Goal: Task Accomplishment & Management: Use online tool/utility

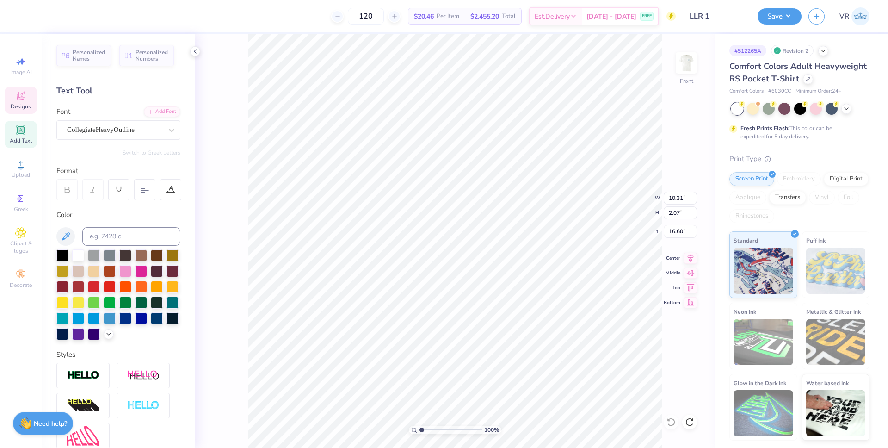
type input "13.05"
type input "9.84"
type input "6.58"
click at [470, 365] on li "Ungroup" at bounding box center [481, 364] width 73 height 18
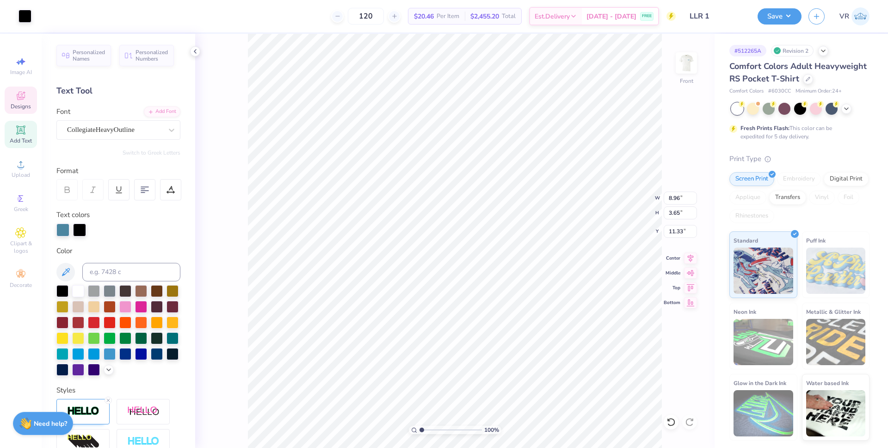
type input "8.96"
type input "3.65"
type input "11.33"
type input "6.76"
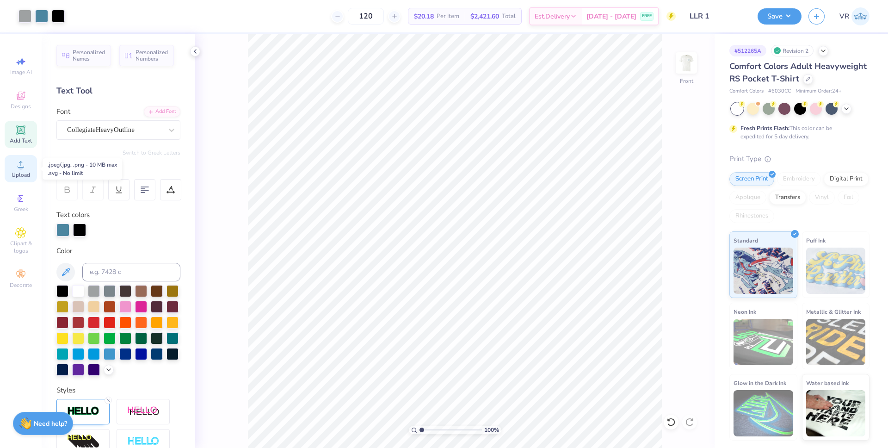
click at [29, 171] on span "Upload" at bounding box center [21, 174] width 19 height 7
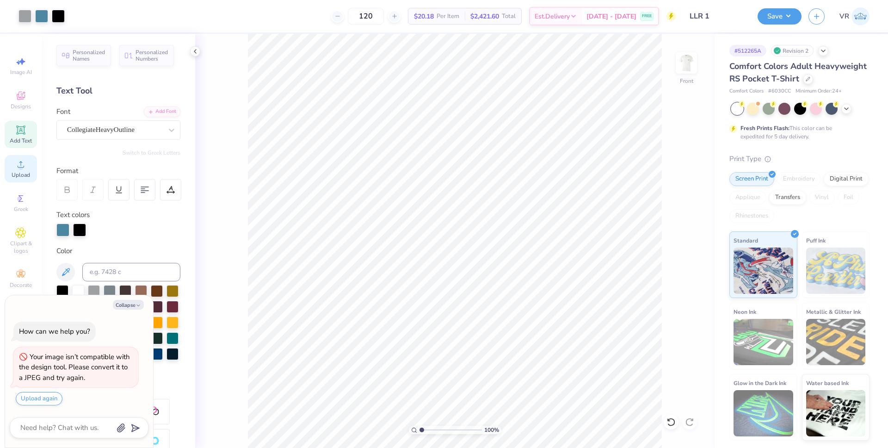
click at [20, 172] on span "Upload" at bounding box center [21, 174] width 19 height 7
click at [24, 168] on icon at bounding box center [20, 164] width 11 height 11
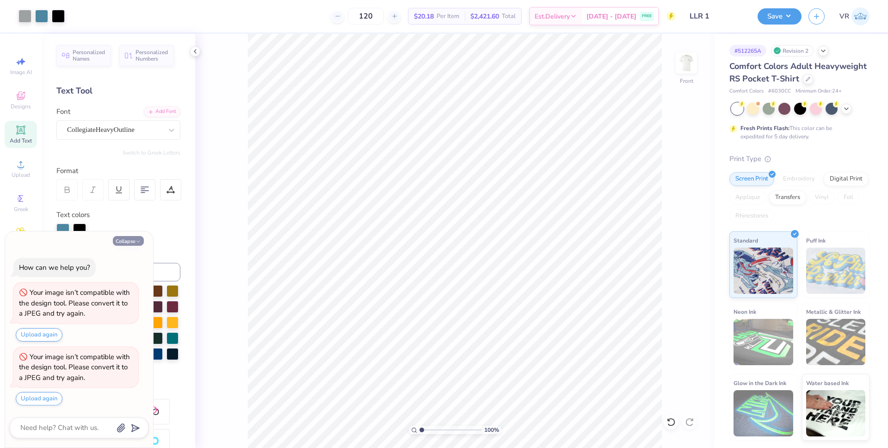
click at [139, 240] on icon "button" at bounding box center [139, 242] width 6 height 6
type textarea "x"
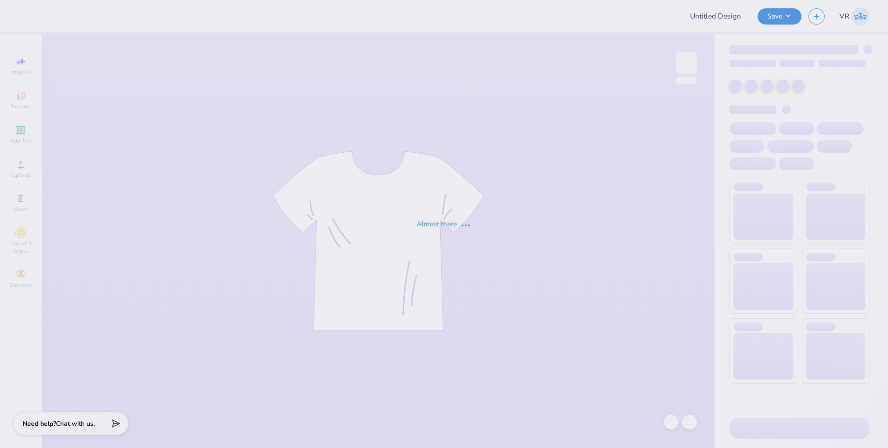
type input "LLR 1"
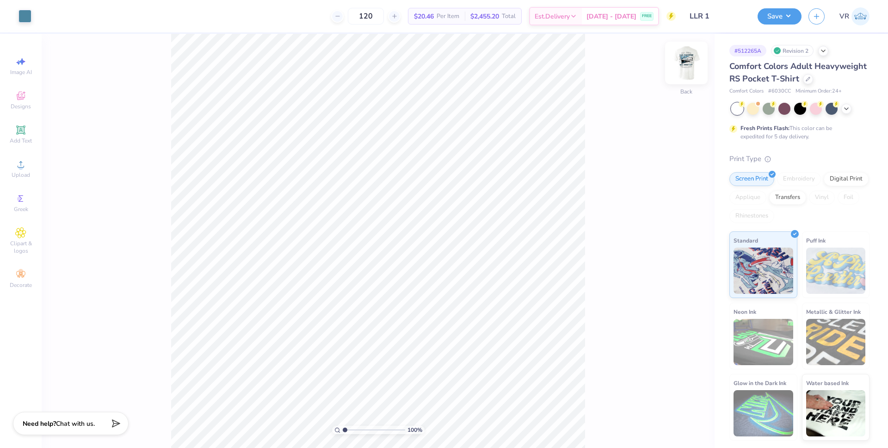
click at [687, 62] on img at bounding box center [686, 62] width 37 height 37
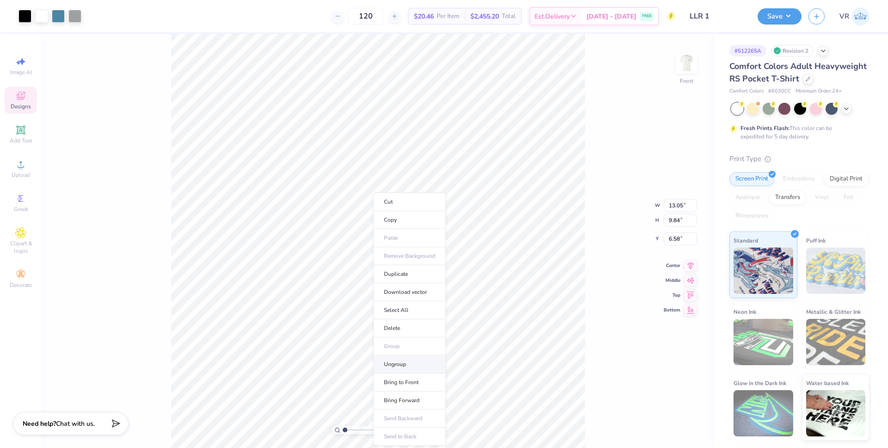
click at [408, 360] on li "Ungroup" at bounding box center [409, 364] width 73 height 18
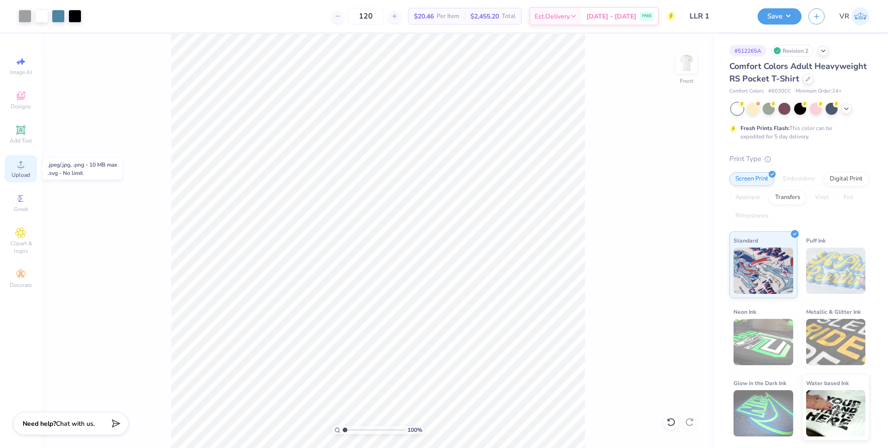
click at [23, 162] on icon at bounding box center [20, 164] width 11 height 11
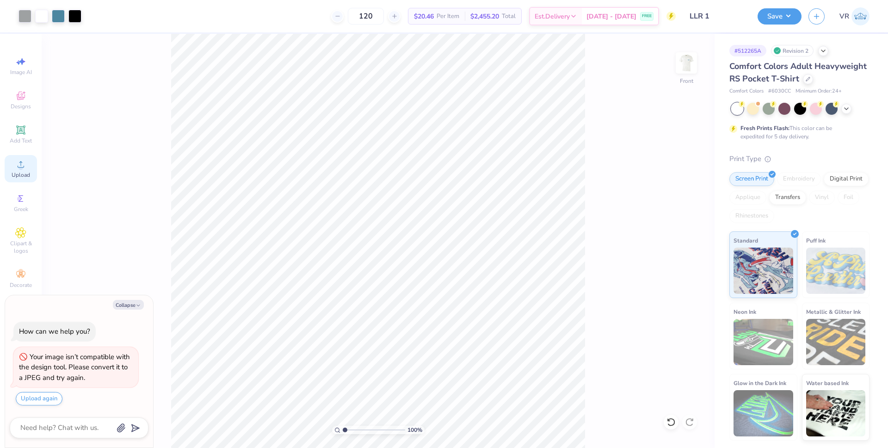
click at [21, 167] on circle at bounding box center [20, 167] width 5 height 5
click at [25, 176] on span "Upload" at bounding box center [21, 174] width 19 height 7
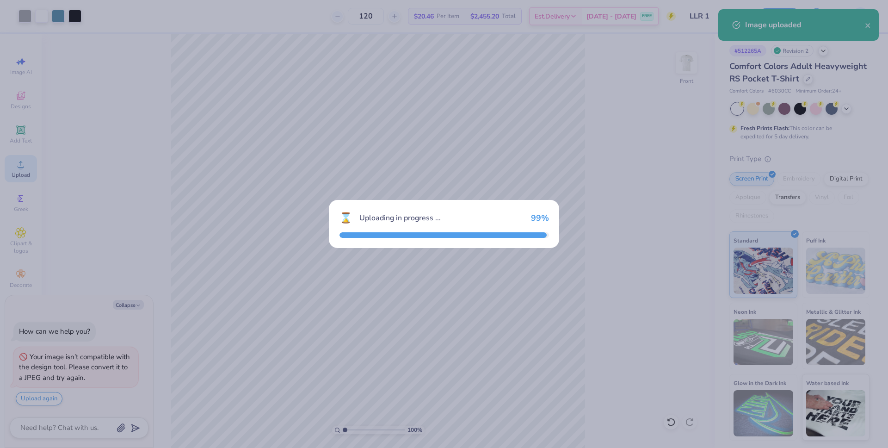
type textarea "x"
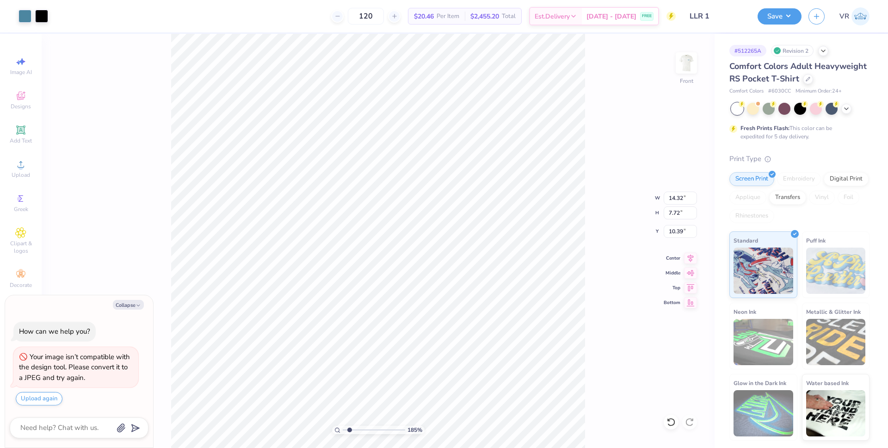
click at [349, 429] on input "range" at bounding box center [374, 430] width 62 height 8
type input "1.76"
type textarea "x"
type input "8.14"
click at [672, 198] on input "14.32" at bounding box center [680, 197] width 33 height 13
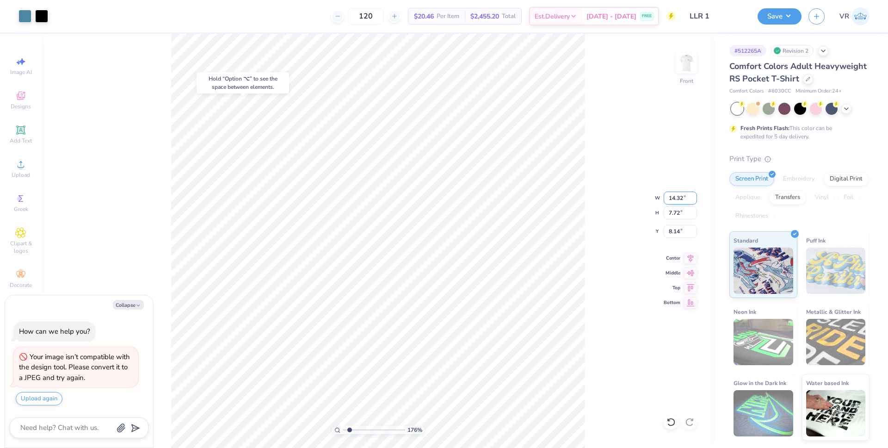
click at [672, 198] on input "14.32" at bounding box center [680, 197] width 33 height 13
type input "12.50"
type textarea "x"
type input "6.74"
type input "8.63"
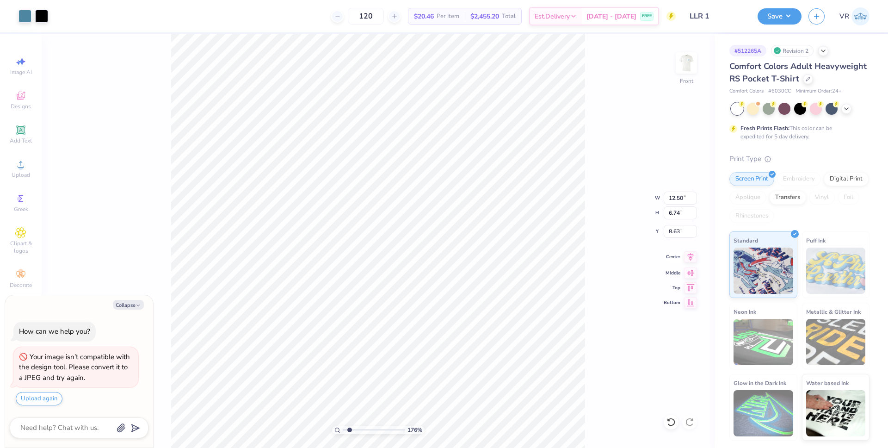
type textarea "x"
type input "8.31"
click at [689, 259] on icon at bounding box center [690, 256] width 13 height 11
drag, startPoint x: 350, startPoint y: 428, endPoint x: 325, endPoint y: 429, distance: 25.0
type input "1"
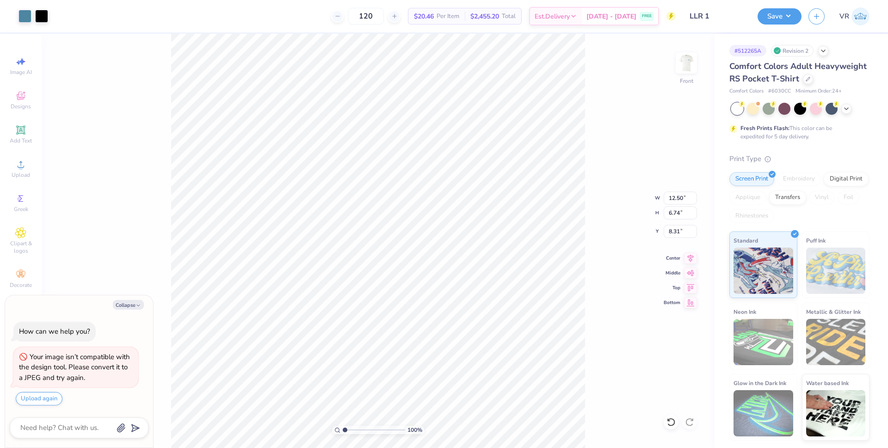
click at [343, 429] on input "range" at bounding box center [374, 430] width 62 height 8
click at [390, 348] on li "Group" at bounding box center [388, 344] width 73 height 18
click at [132, 303] on button "Collapse" at bounding box center [128, 305] width 31 height 10
type textarea "x"
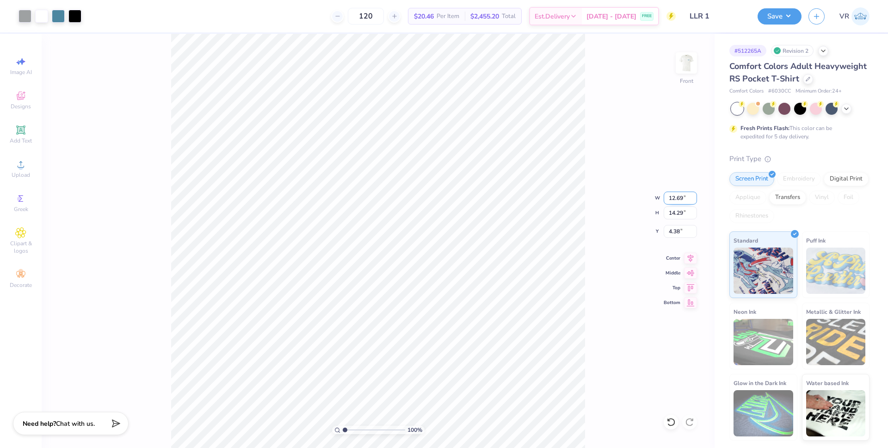
click at [675, 198] on input "12.69" at bounding box center [680, 197] width 33 height 13
type input "12.50"
type input "14.08"
type input "4.49"
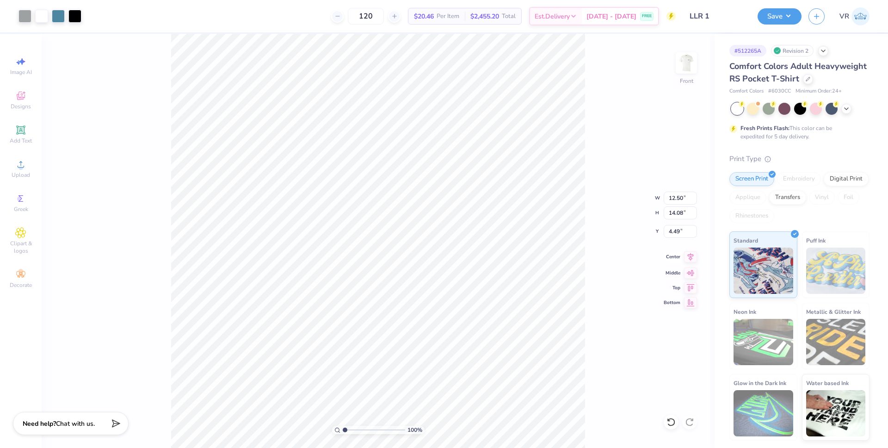
click at [691, 258] on icon at bounding box center [690, 256] width 13 height 11
click at [428, 367] on li "Ungroup" at bounding box center [438, 364] width 73 height 18
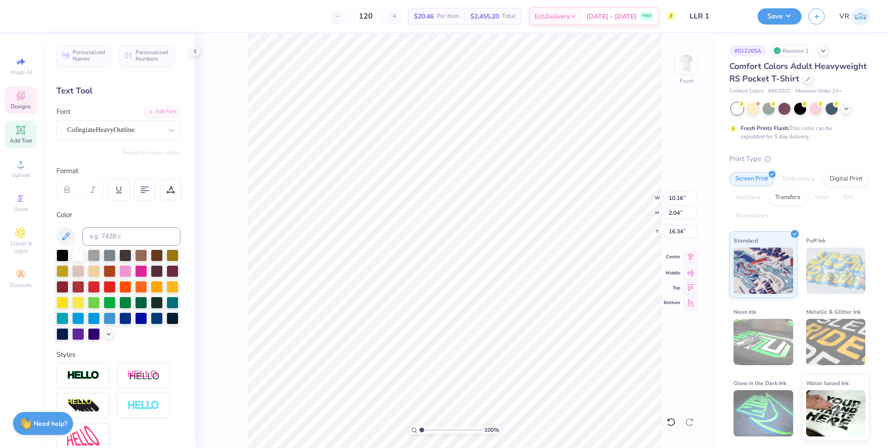
click at [691, 259] on icon at bounding box center [690, 256] width 13 height 11
type input "16.82"
click at [692, 258] on icon at bounding box center [691, 257] width 6 height 8
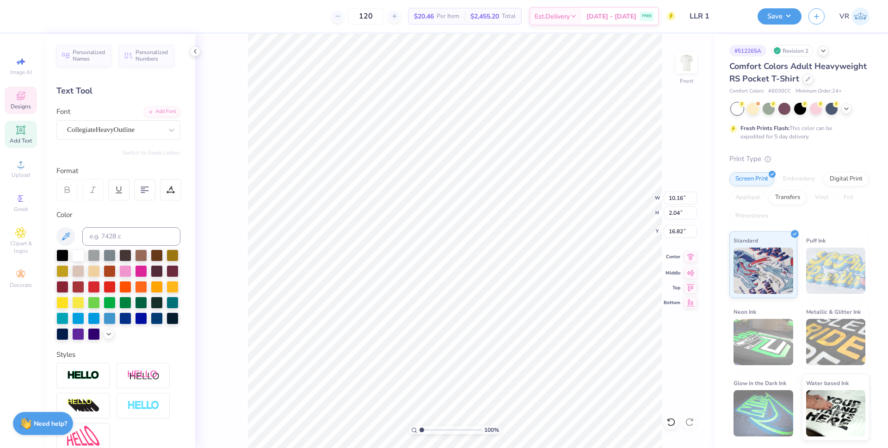
click at [689, 256] on icon at bounding box center [690, 256] width 13 height 11
type input "8.35"
type input "2.06"
type input "4.59"
click at [689, 256] on icon at bounding box center [691, 257] width 6 height 8
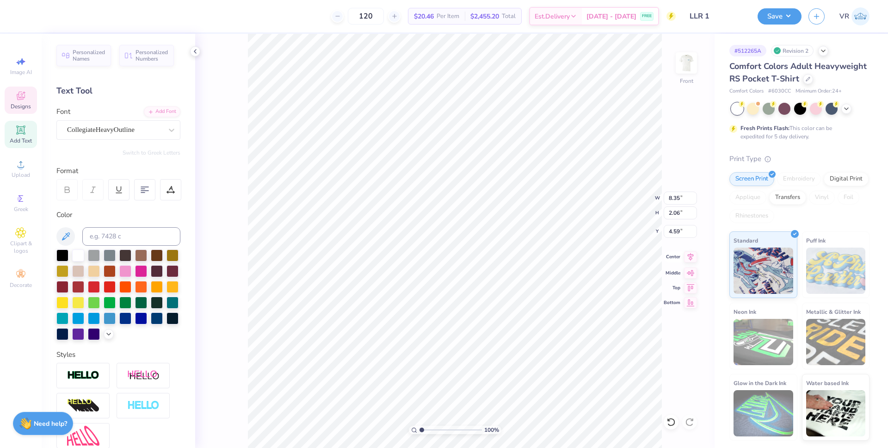
type input "10.16"
type input "2.04"
type input "16.68"
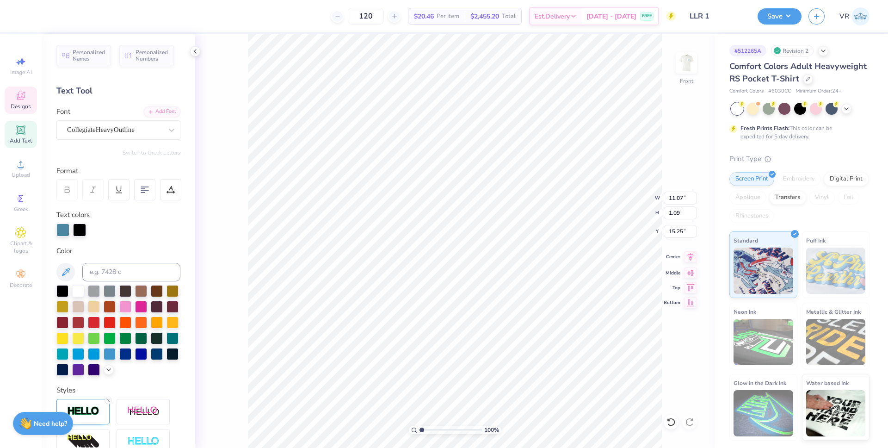
click at [689, 258] on icon at bounding box center [691, 257] width 6 height 8
click at [691, 256] on icon at bounding box center [690, 256] width 13 height 11
type input "12.09"
type input "1.48"
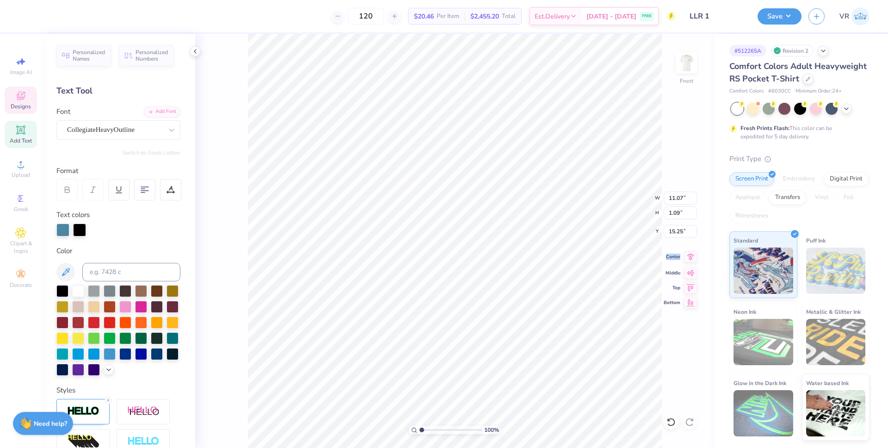
type input "6.65"
click at [692, 259] on icon at bounding box center [690, 256] width 13 height 11
click at [465, 334] on li "Group" at bounding box center [480, 331] width 73 height 18
click at [677, 198] on input "12.32" at bounding box center [680, 197] width 33 height 13
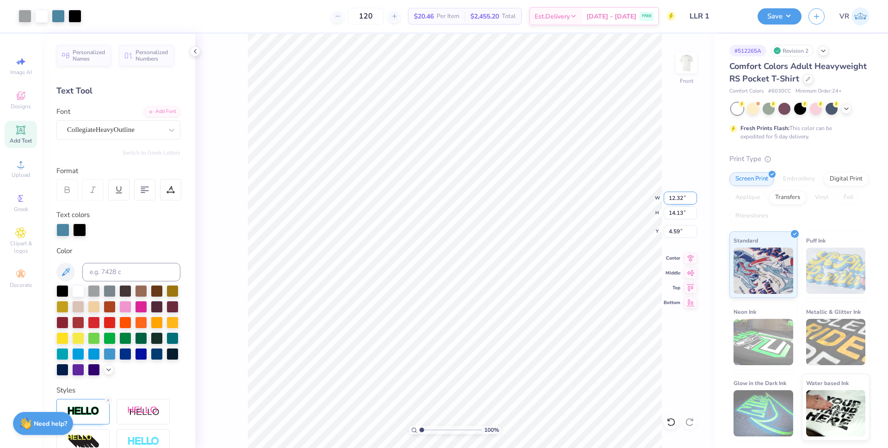
click at [677, 198] on input "12.32" at bounding box center [680, 197] width 33 height 13
type input "12.50"
click at [669, 231] on input "4.59" at bounding box center [680, 231] width 33 height 13
type input "3"
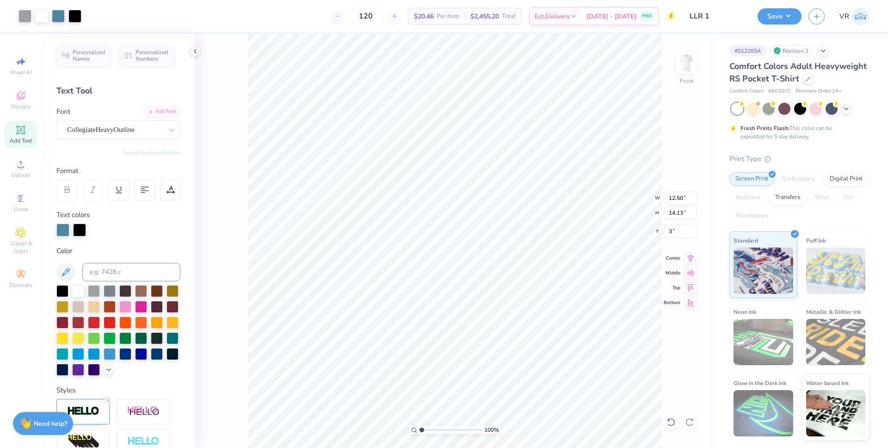
click at [667, 419] on icon at bounding box center [671, 421] width 9 height 9
click at [670, 420] on icon at bounding box center [669, 420] width 2 height 2
click at [668, 423] on icon at bounding box center [671, 422] width 8 height 8
type input "6.64"
type input "8.35"
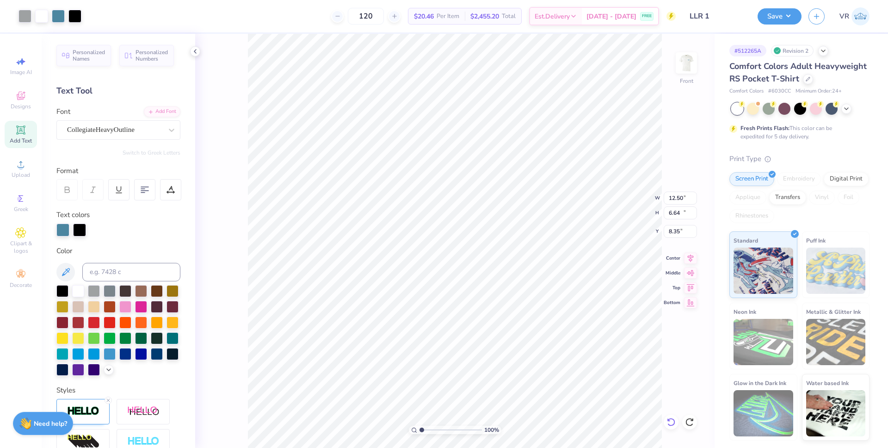
type input "12.32"
type input "14.13"
type input "4.59"
click at [470, 332] on li "Group" at bounding box center [478, 335] width 73 height 18
click at [674, 200] on input "12.32" at bounding box center [680, 197] width 33 height 13
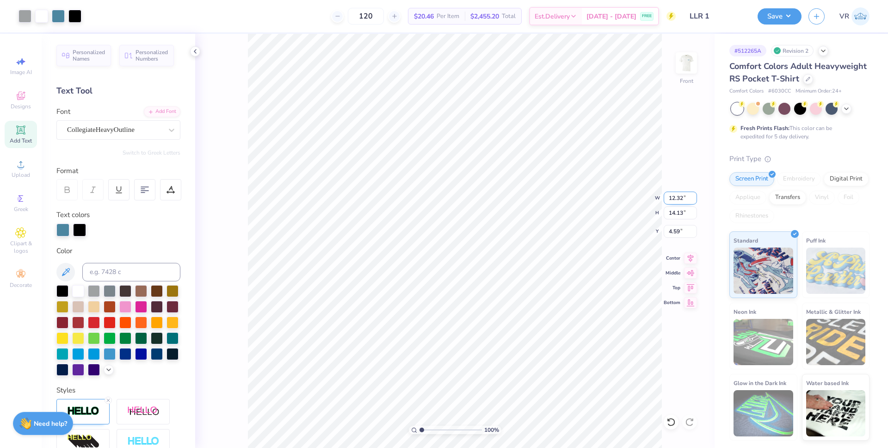
click at [674, 200] on input "12.32" at bounding box center [680, 197] width 33 height 13
type input "12.50"
type input "14.34"
type input "4.48"
click at [43, 13] on div at bounding box center [41, 15] width 13 height 13
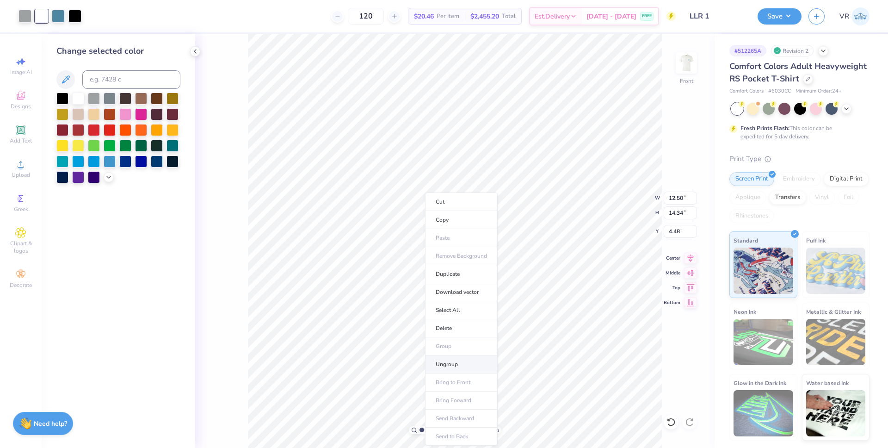
click at [453, 359] on li "Ungroup" at bounding box center [461, 364] width 73 height 18
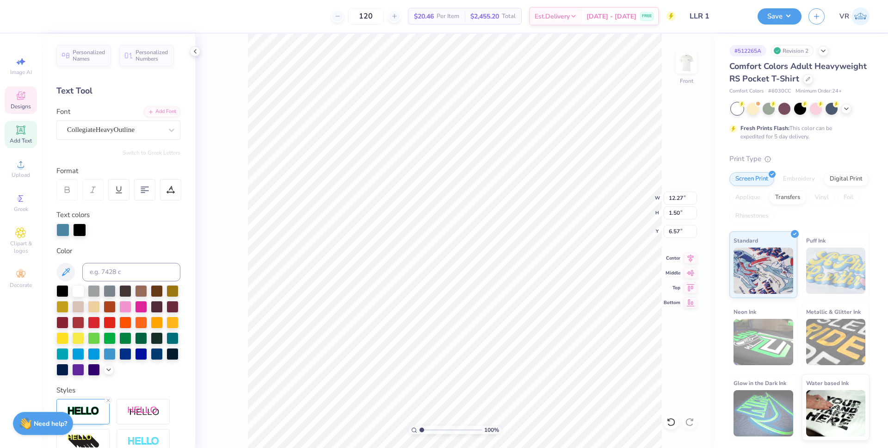
type input "12.27"
type input "1.50"
type input "6.57"
type input "11.23"
type input "1.11"
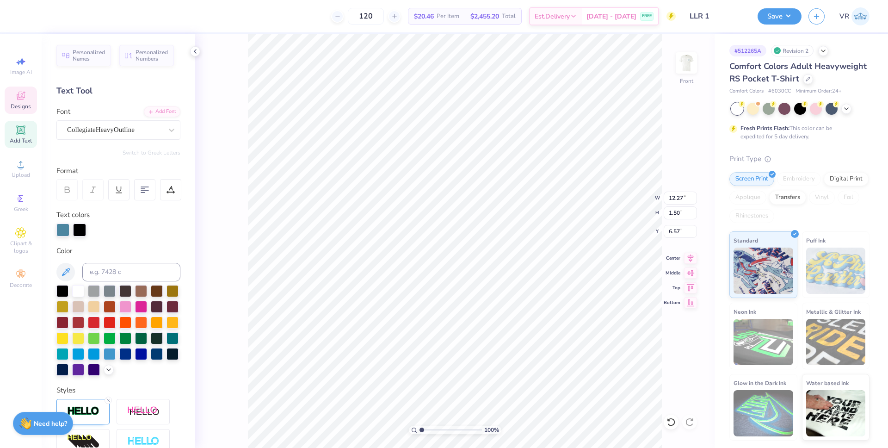
type input "15.30"
type input "10.31"
type input "2.07"
type input "16.75"
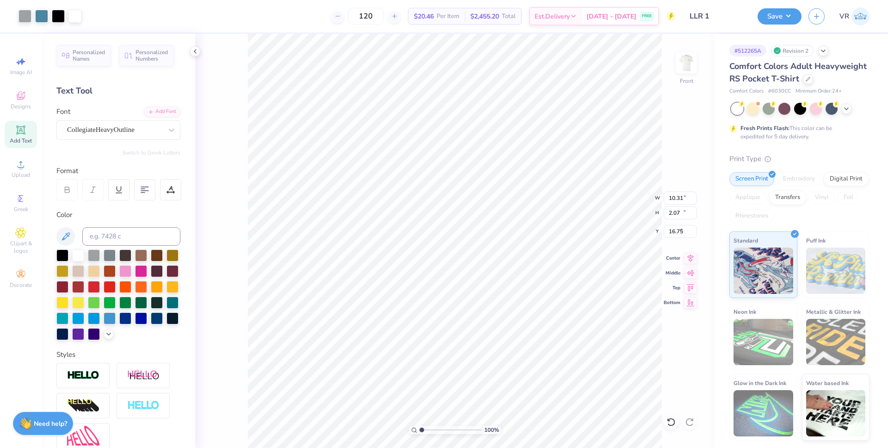
type input "12.27"
type input "14.34"
type input "4.48"
drag, startPoint x: 423, startPoint y: 428, endPoint x: 430, endPoint y: 426, distance: 7.1
click at [430, 426] on input "range" at bounding box center [451, 430] width 62 height 8
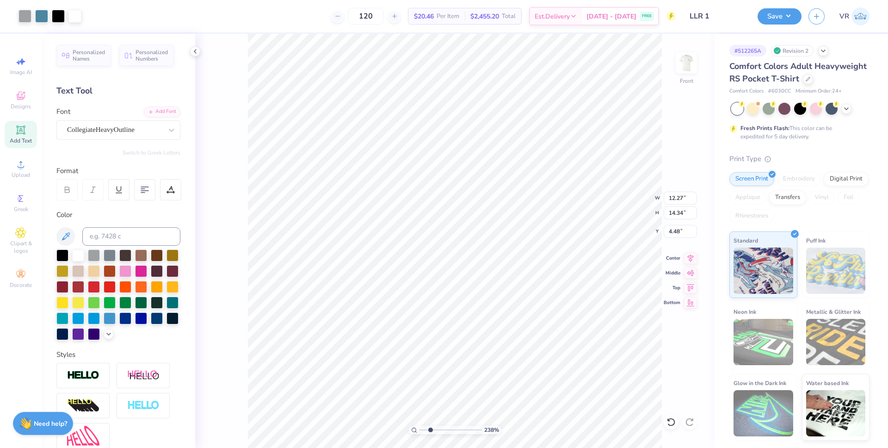
click at [237, 131] on div "238 % Front W 12.27 12.27 " H 14.34 14.34 " Y 4.48 4.48 " Center Middle Top Bot…" at bounding box center [454, 241] width 519 height 414
click at [245, 93] on div "238 % Front W 12.27 12.27 " H 14.34 14.34 " Y 4.48 4.48 " Center Middle Top Bot…" at bounding box center [454, 241] width 519 height 414
drag, startPoint x: 418, startPoint y: 428, endPoint x: 400, endPoint y: 426, distance: 18.2
type input "1"
click at [420, 426] on input "range" at bounding box center [451, 430] width 62 height 8
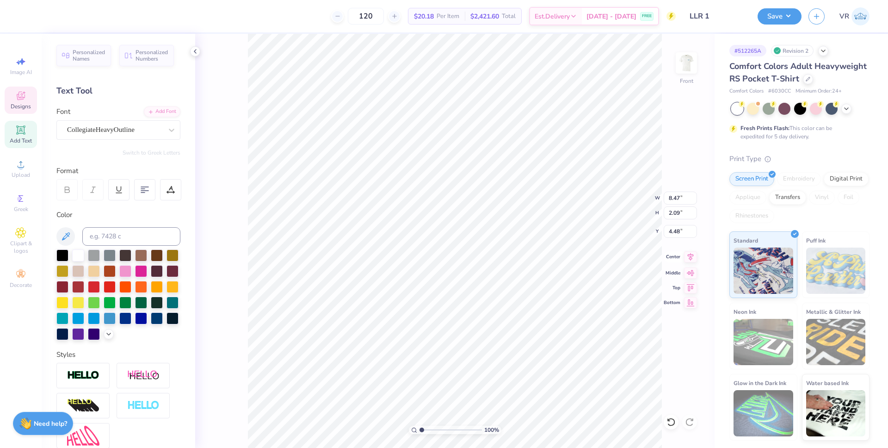
click at [690, 259] on icon at bounding box center [691, 257] width 6 height 8
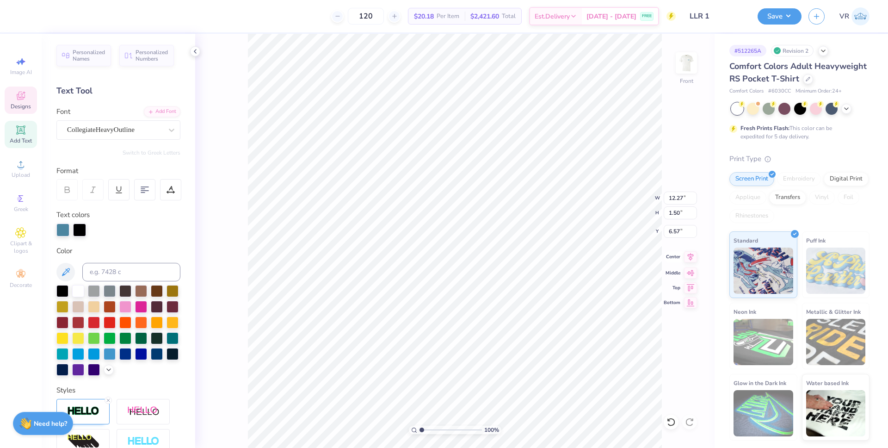
type input "12.27"
type input "1.50"
type input "6.57"
click at [688, 259] on icon at bounding box center [690, 256] width 13 height 11
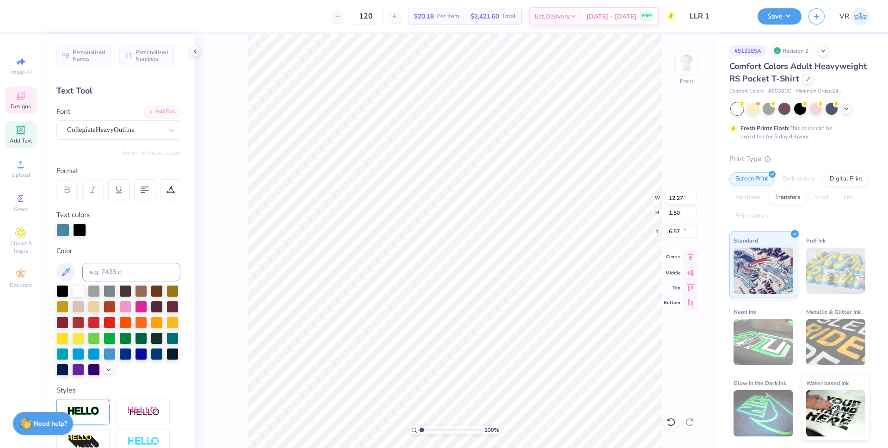
type input "11.23"
type input "1.11"
type input "15.30"
click at [689, 254] on icon at bounding box center [690, 256] width 13 height 11
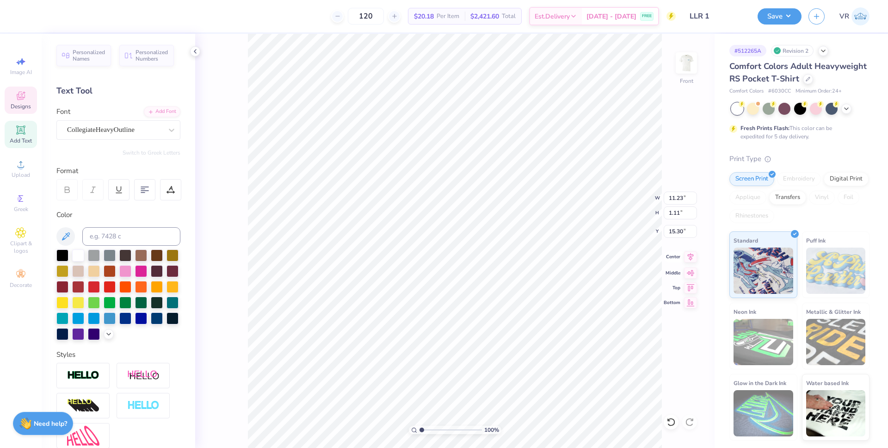
type input "10.31"
type input "2.07"
type input "16.75"
click at [27, 167] on div "Upload" at bounding box center [21, 168] width 32 height 27
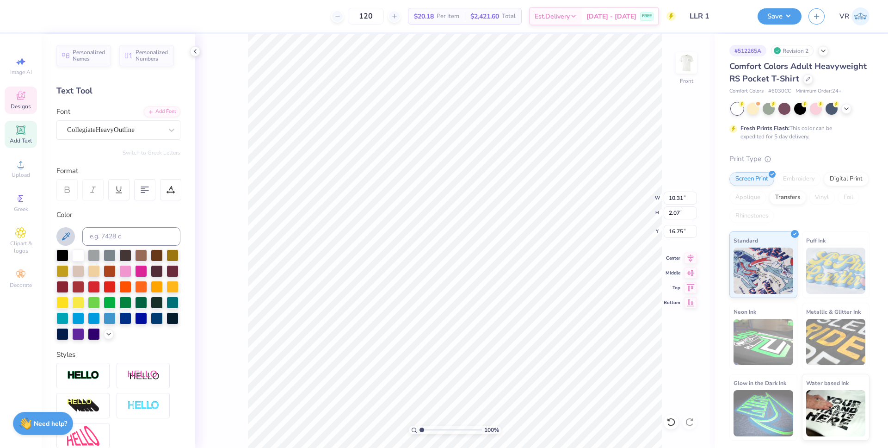
click at [20, 167] on icon at bounding box center [21, 164] width 6 height 6
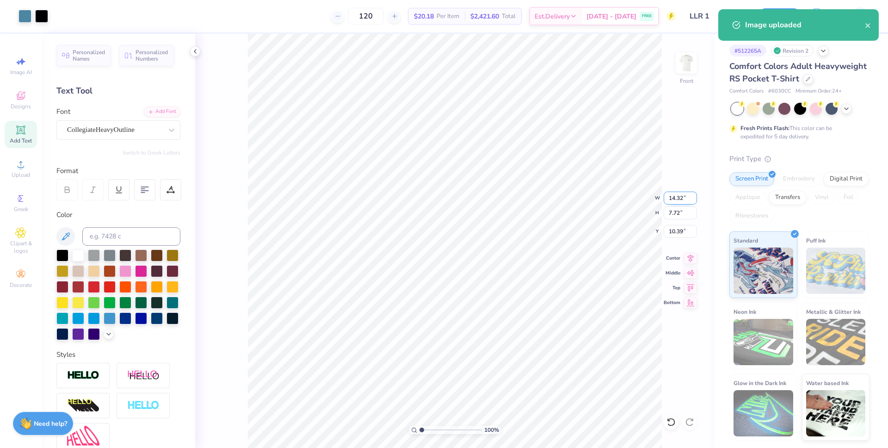
click at [671, 199] on input "14.32" at bounding box center [680, 197] width 33 height 13
type input "8.39"
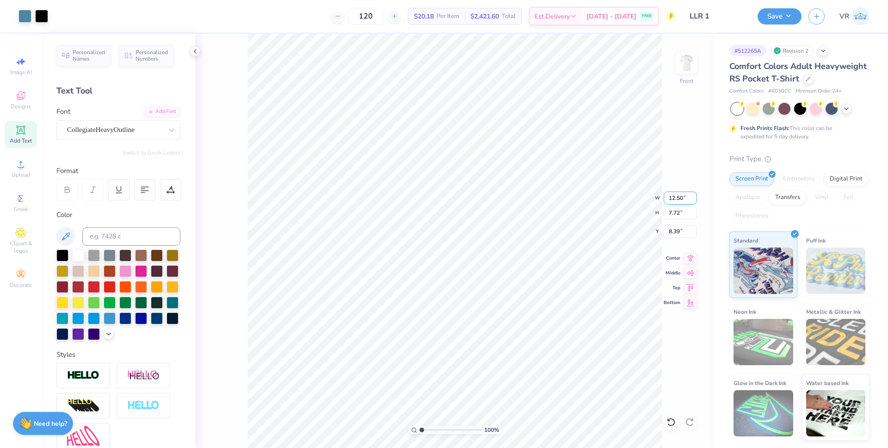
type input "12.50"
type input "6.74"
type input "8.88"
type input "8.32"
type input "1"
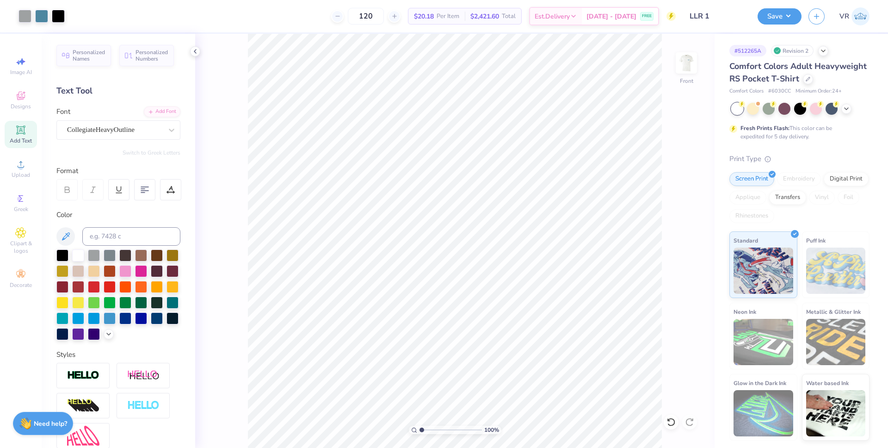
click at [420, 428] on input "range" at bounding box center [451, 430] width 62 height 8
click at [465, 343] on li "Group" at bounding box center [473, 346] width 73 height 18
click at [674, 231] on input "4.48" at bounding box center [680, 231] width 33 height 13
type input "3.00"
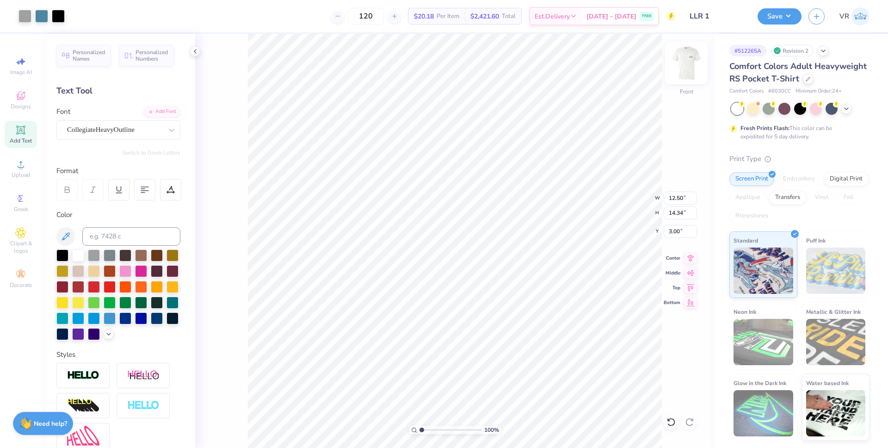
click at [694, 68] on img at bounding box center [686, 62] width 37 height 37
click at [539, 325] on li "Group" at bounding box center [557, 328] width 73 height 18
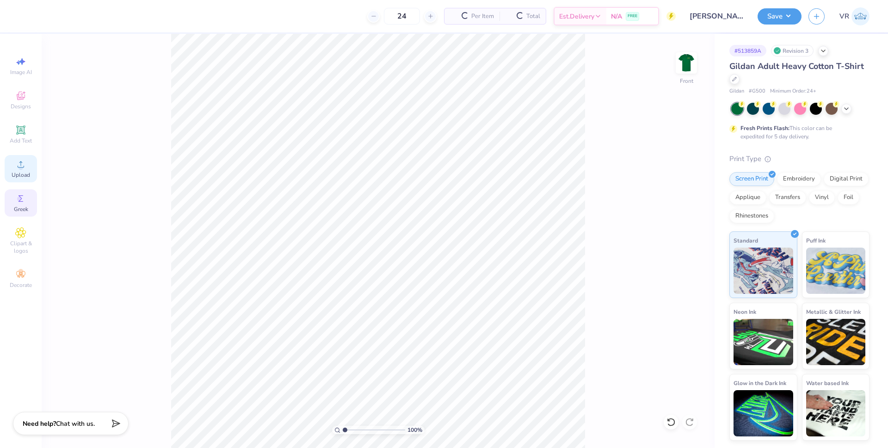
click at [23, 173] on span "Upload" at bounding box center [21, 174] width 19 height 7
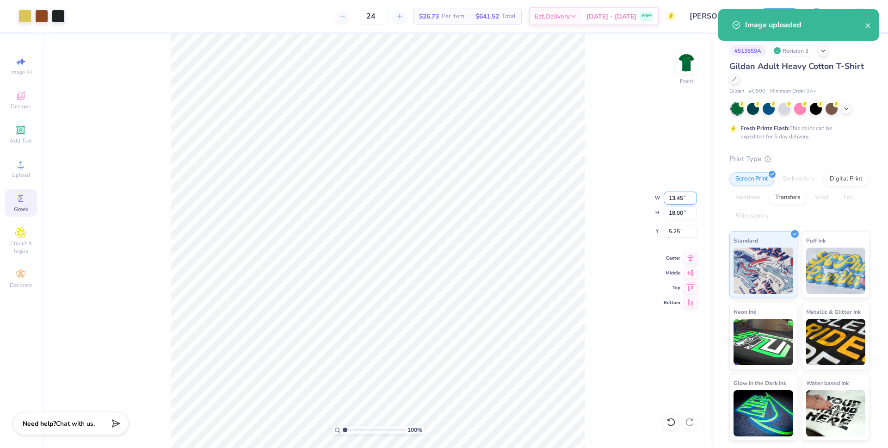
click at [677, 200] on input "13.45" at bounding box center [680, 197] width 33 height 13
type input "11.00"
type input "14.72"
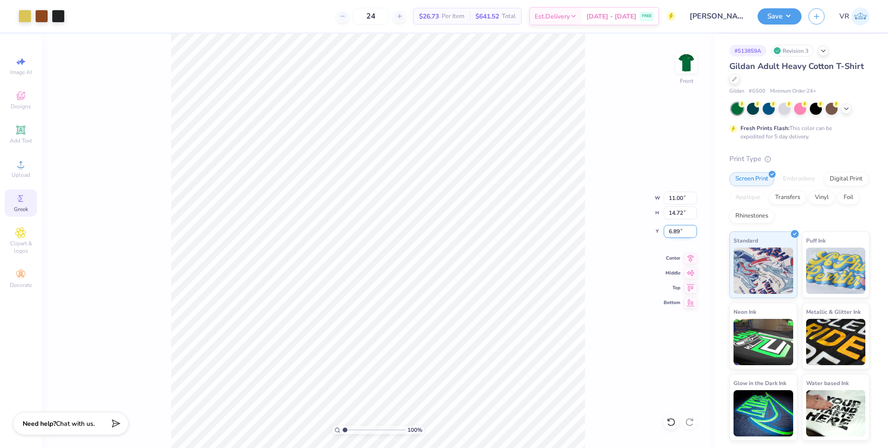
click at [671, 232] on input "6.89" at bounding box center [680, 231] width 33 height 13
type input "3.00"
click at [687, 64] on img at bounding box center [686, 62] width 37 height 37
click at [769, 17] on button "Save" at bounding box center [780, 15] width 44 height 16
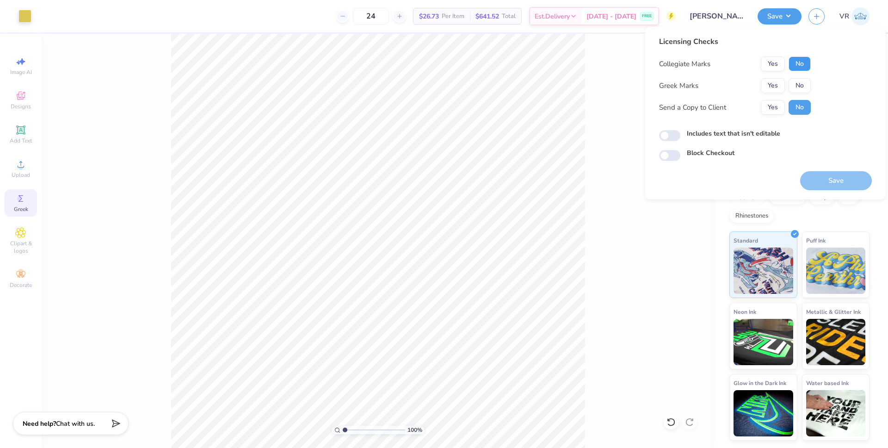
click at [803, 62] on button "No" at bounding box center [800, 63] width 22 height 15
click at [777, 85] on button "Yes" at bounding box center [773, 85] width 24 height 15
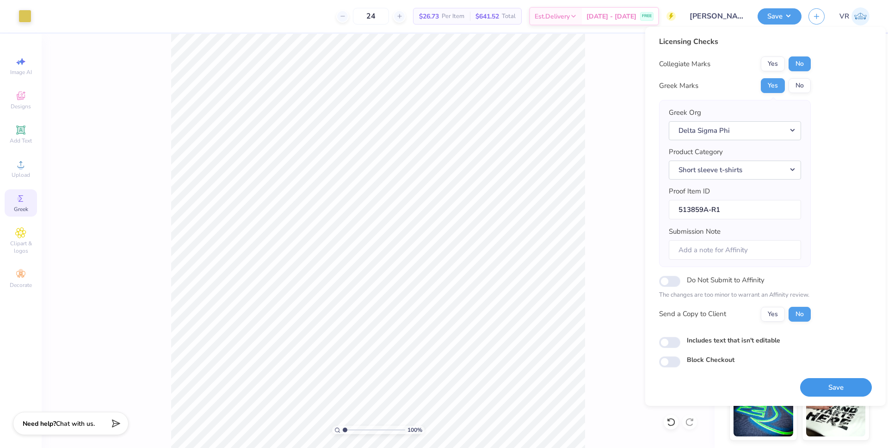
click at [826, 391] on button "Save" at bounding box center [836, 387] width 72 height 19
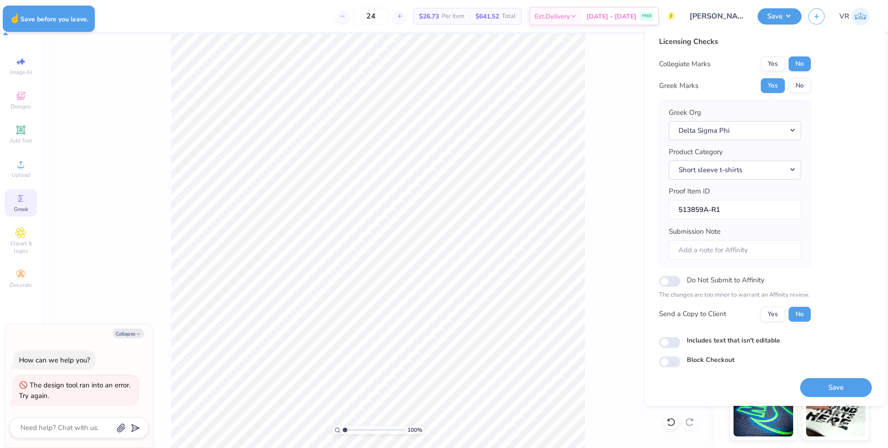
type textarea "x"
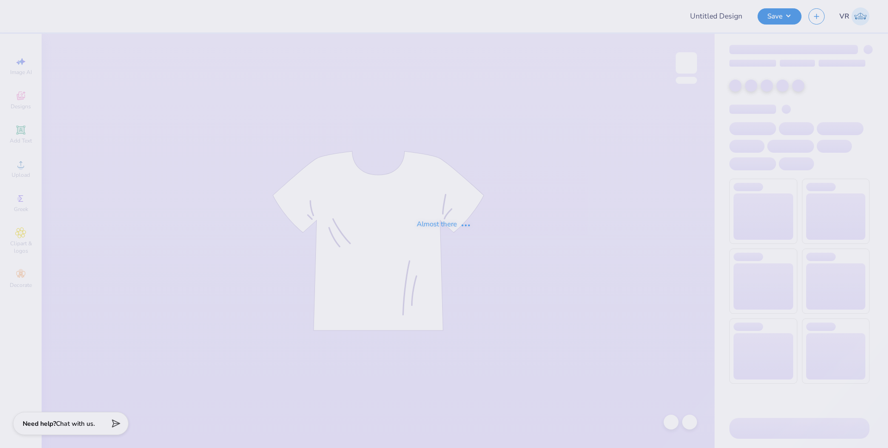
type input "[PERSON_NAME] . : [GEOGRAPHIC_DATA]"
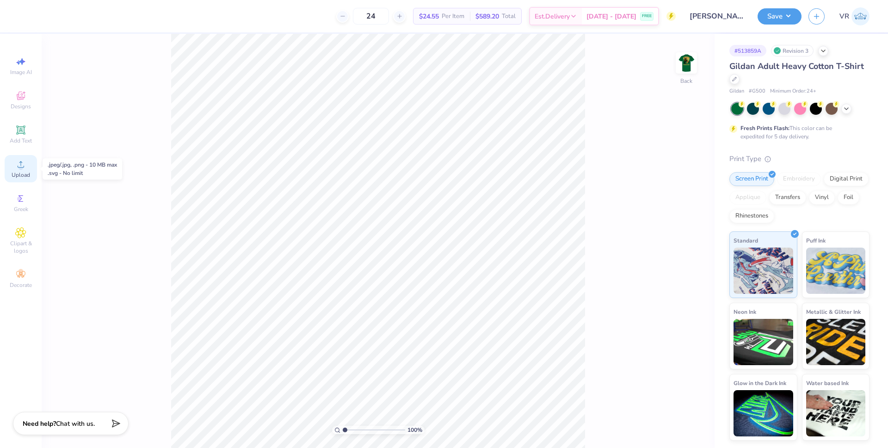
click at [21, 178] on span "Upload" at bounding box center [21, 174] width 19 height 7
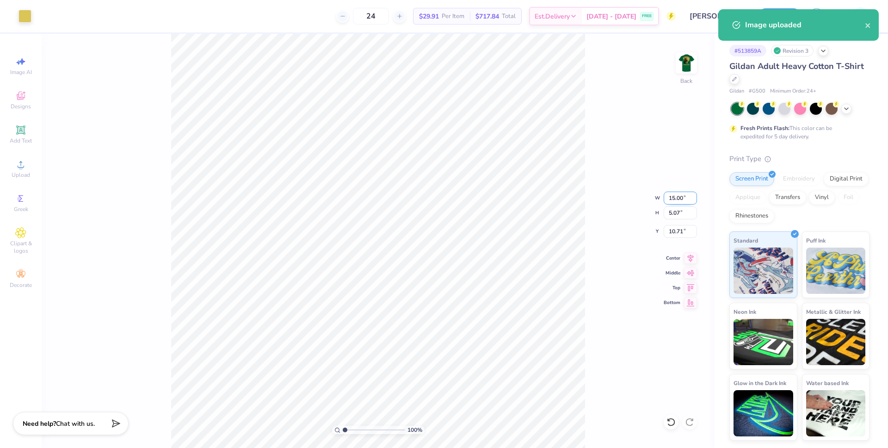
click at [678, 198] on input "15.00" at bounding box center [680, 197] width 33 height 13
type input "4.00"
type input "1.35"
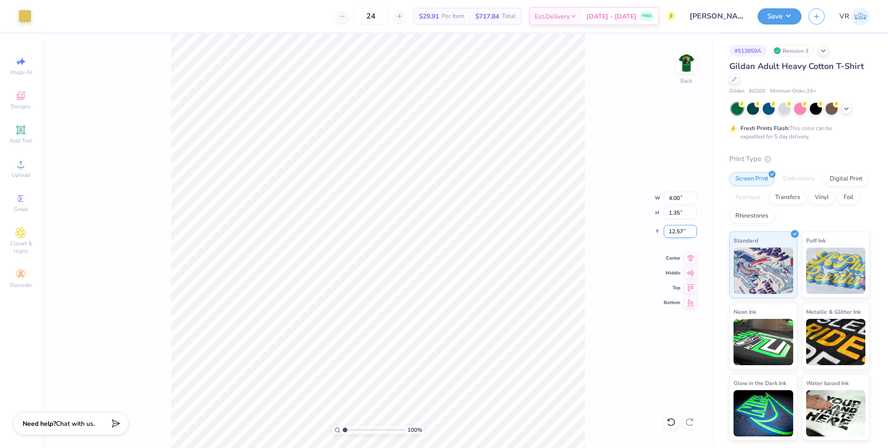
click at [673, 232] on input "12.57" at bounding box center [680, 231] width 33 height 13
type input "3.00"
click at [688, 61] on img at bounding box center [686, 62] width 37 height 37
click at [21, 175] on span "Upload" at bounding box center [21, 174] width 19 height 7
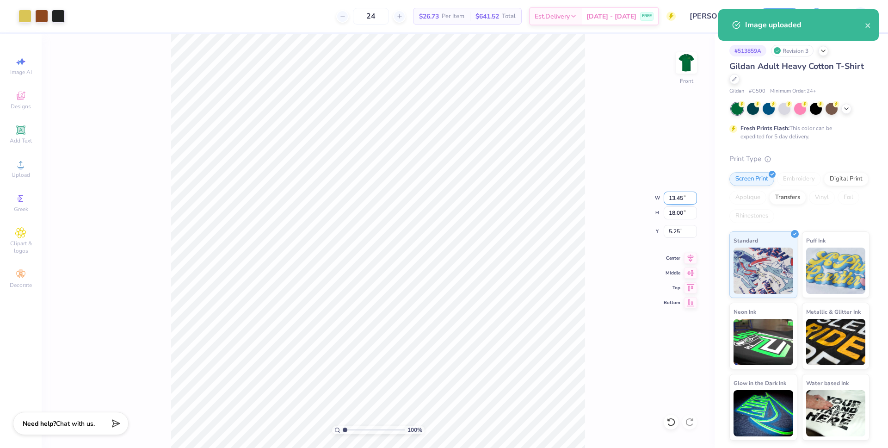
click at [670, 199] on input "13.45" at bounding box center [680, 197] width 33 height 13
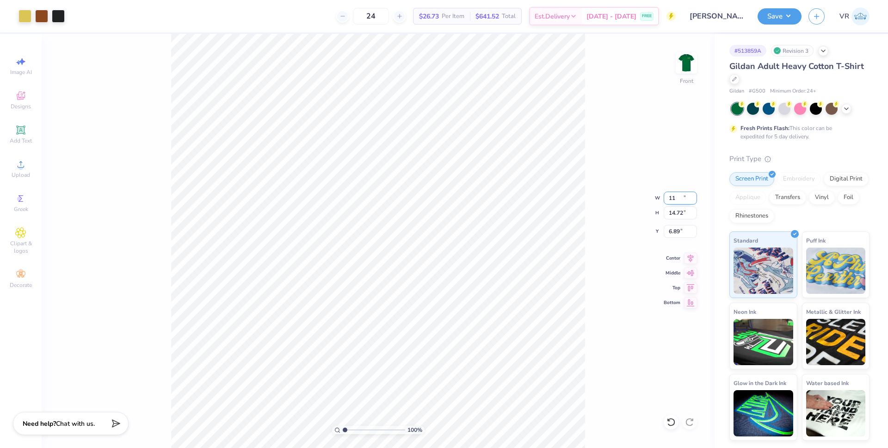
type input "11.00"
type input "14.72"
click at [672, 232] on input "6.89" at bounding box center [680, 231] width 33 height 13
type input "3.00"
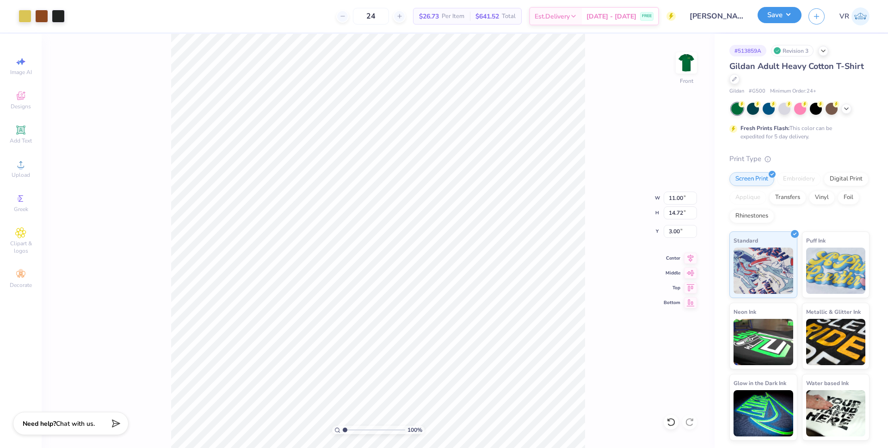
click at [791, 20] on button "Save" at bounding box center [780, 15] width 44 height 16
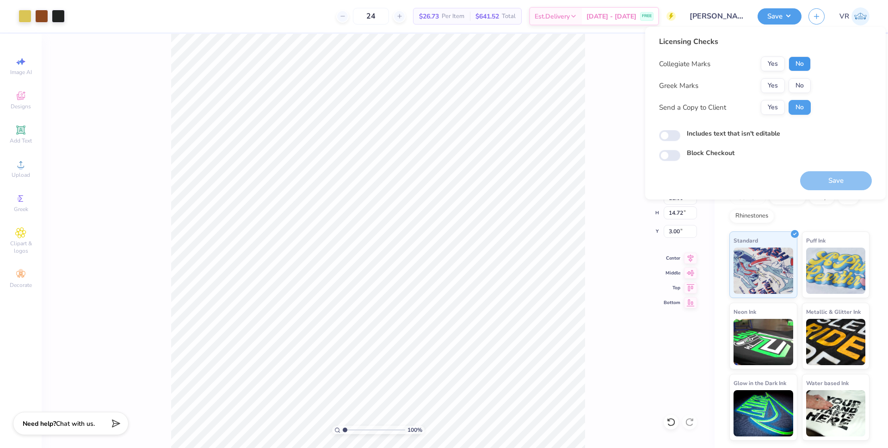
click at [792, 63] on button "No" at bounding box center [800, 63] width 22 height 15
click at [774, 90] on button "Yes" at bounding box center [773, 85] width 24 height 15
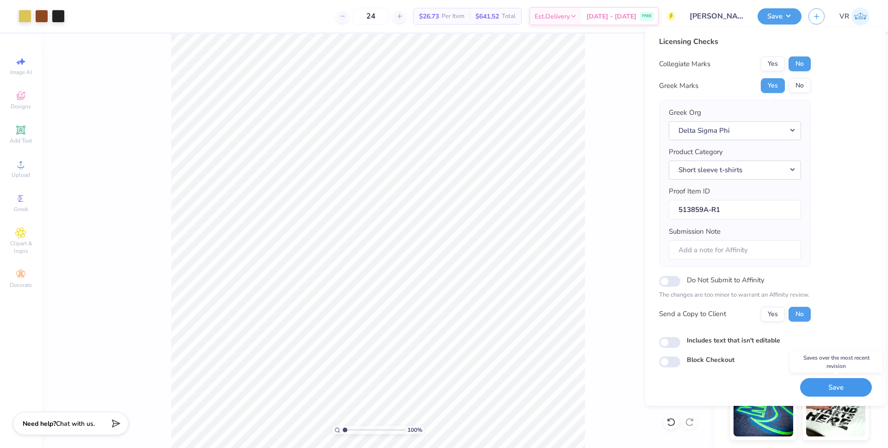
click at [827, 387] on button "Save" at bounding box center [836, 387] width 72 height 19
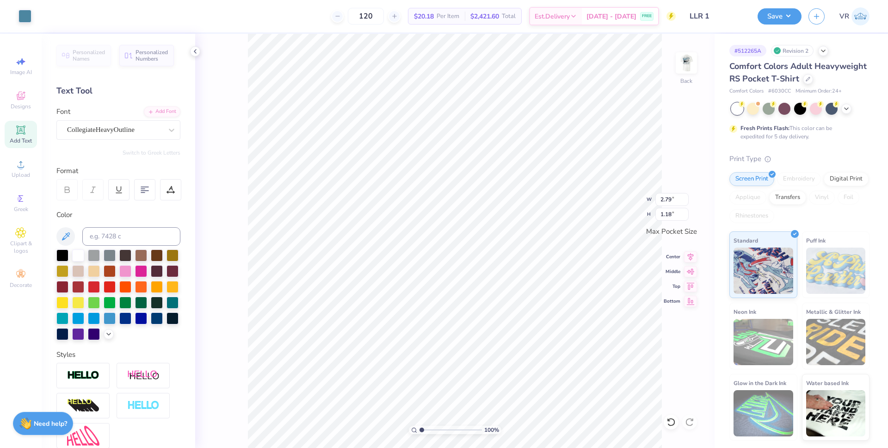
click at [699, 64] on div "100 % Back W 2.79 2.79 " H 1.18 1.18 " Max Pocket Size Center Middle Top Bottom" at bounding box center [454, 241] width 519 height 414
click at [694, 64] on img at bounding box center [686, 62] width 37 height 37
click at [512, 358] on li "Ungroup" at bounding box center [512, 356] width 73 height 18
click at [26, 170] on div "Upload" at bounding box center [21, 168] width 32 height 27
click at [17, 172] on span "Upload" at bounding box center [21, 174] width 19 height 7
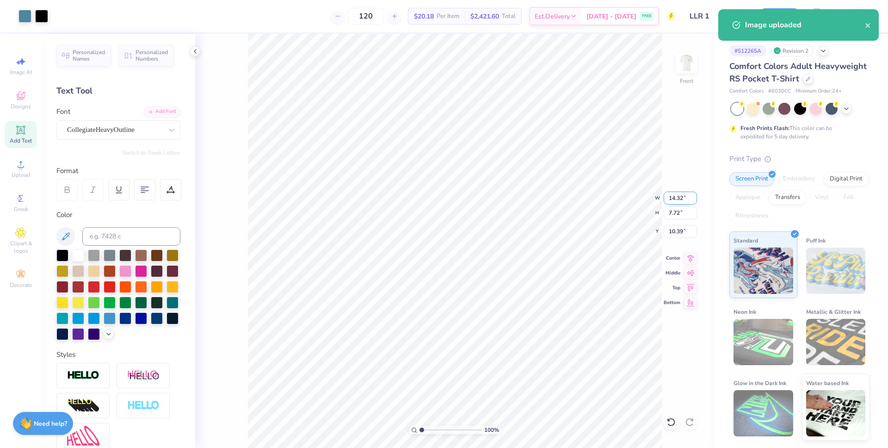
click at [674, 198] on input "14.32" at bounding box center [680, 197] width 33 height 13
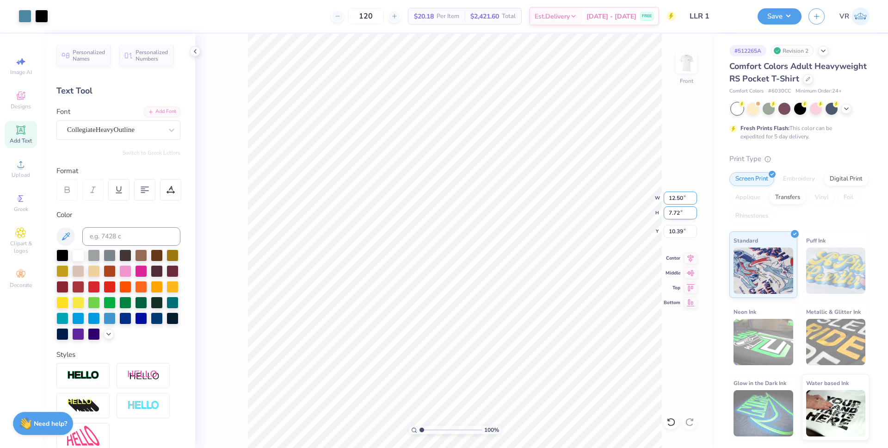
type input "12.50"
type input "6.74"
click at [690, 261] on icon at bounding box center [691, 257] width 6 height 8
type input "6.82"
click at [690, 257] on icon at bounding box center [691, 257] width 6 height 8
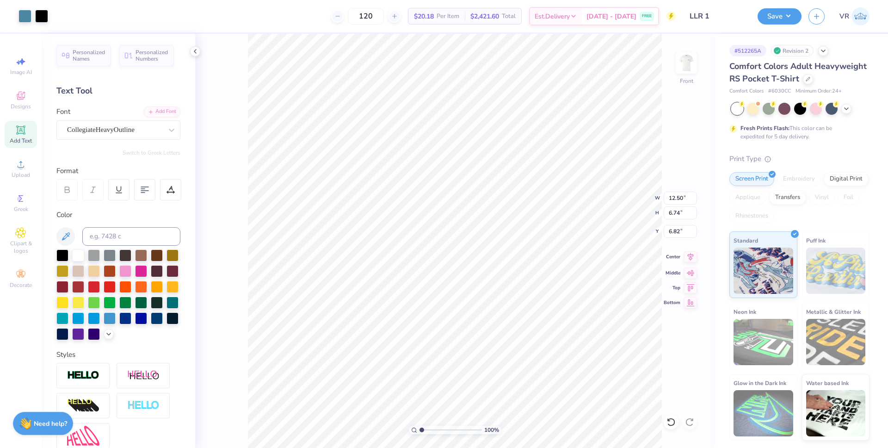
click at [690, 257] on icon at bounding box center [691, 257] width 6 height 8
click at [486, 334] on li "Group" at bounding box center [490, 330] width 73 height 18
click at [506, 350] on li "Ungroup" at bounding box center [506, 347] width 73 height 18
click at [27, 172] on span "Upload" at bounding box center [21, 174] width 19 height 7
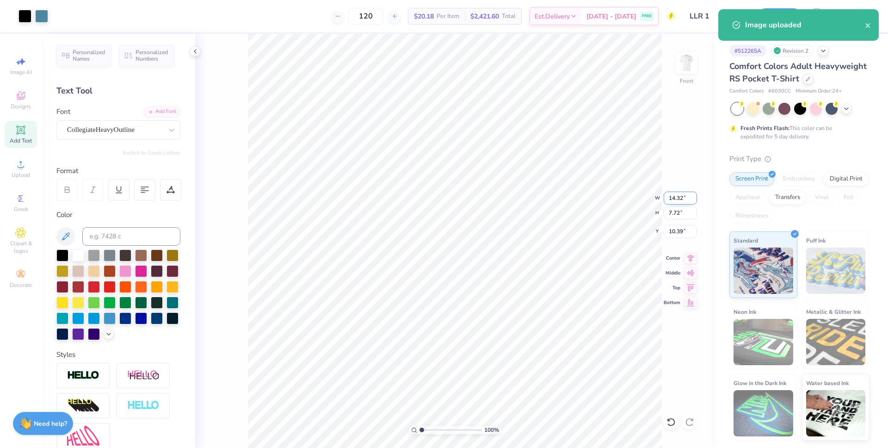
click at [672, 200] on input "14.32" at bounding box center [680, 197] width 33 height 13
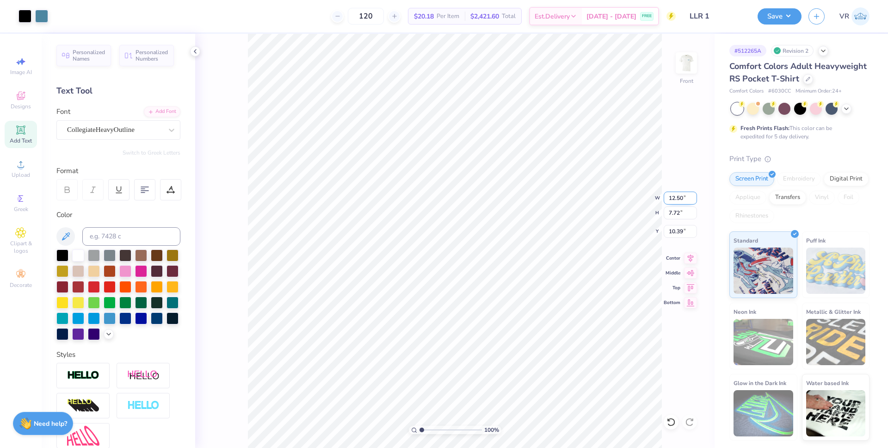
type input "12.50"
type input "6.74"
click at [672, 236] on input "10.88" at bounding box center [680, 231] width 33 height 13
click at [674, 228] on input "10.88" at bounding box center [680, 231] width 33 height 13
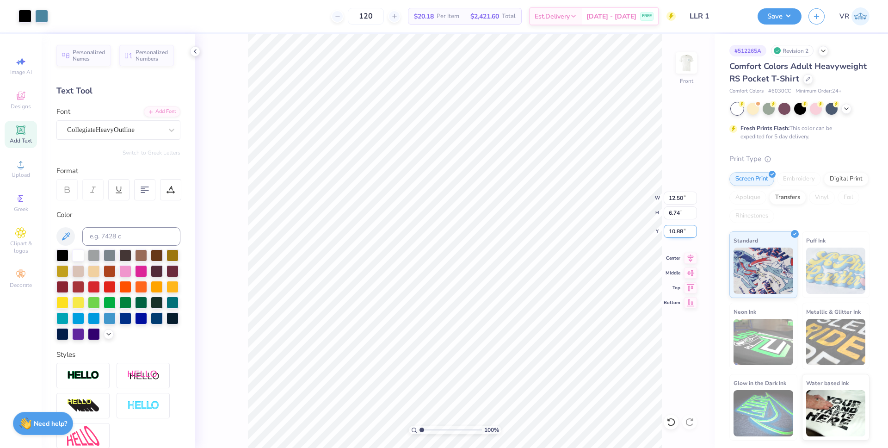
click at [673, 228] on input "10.88" at bounding box center [680, 231] width 33 height 13
type input "6.88"
click at [472, 303] on li "Group" at bounding box center [487, 306] width 73 height 18
click at [761, 18] on button "Save" at bounding box center [780, 15] width 44 height 16
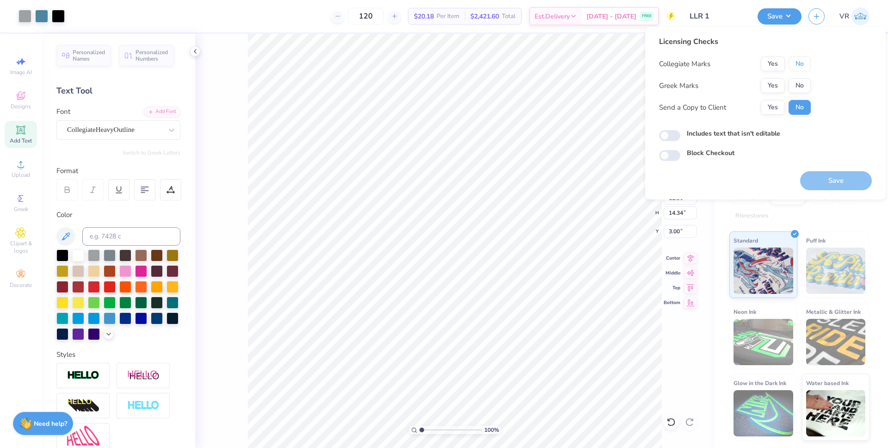
click at [797, 62] on button "No" at bounding box center [800, 63] width 22 height 15
click at [797, 79] on button "No" at bounding box center [800, 85] width 22 height 15
click at [831, 180] on button "Save" at bounding box center [836, 180] width 72 height 19
